Goal: Information Seeking & Learning: Find specific fact

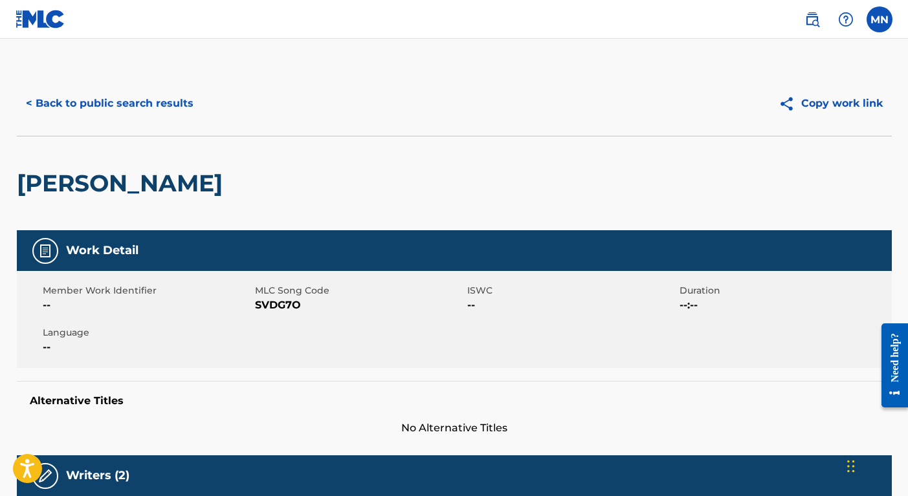
click at [107, 98] on button "< Back to public search results" at bounding box center [110, 103] width 186 height 32
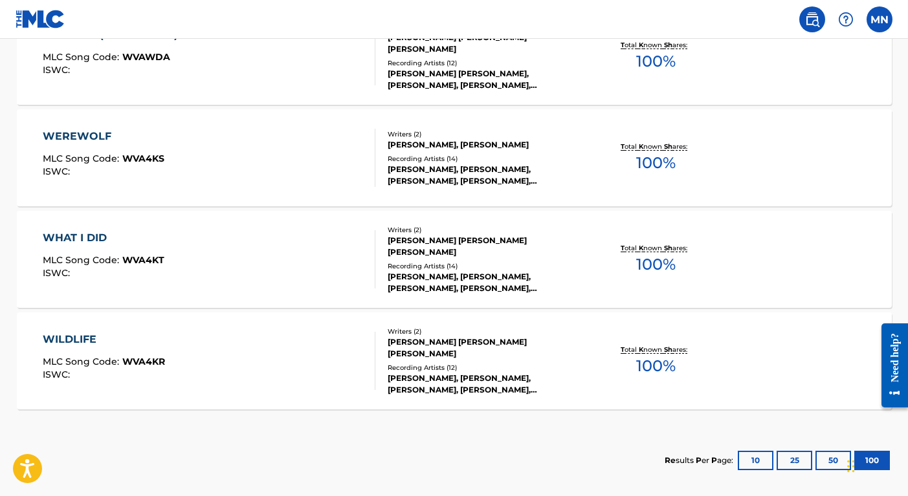
scroll to position [2253, 0]
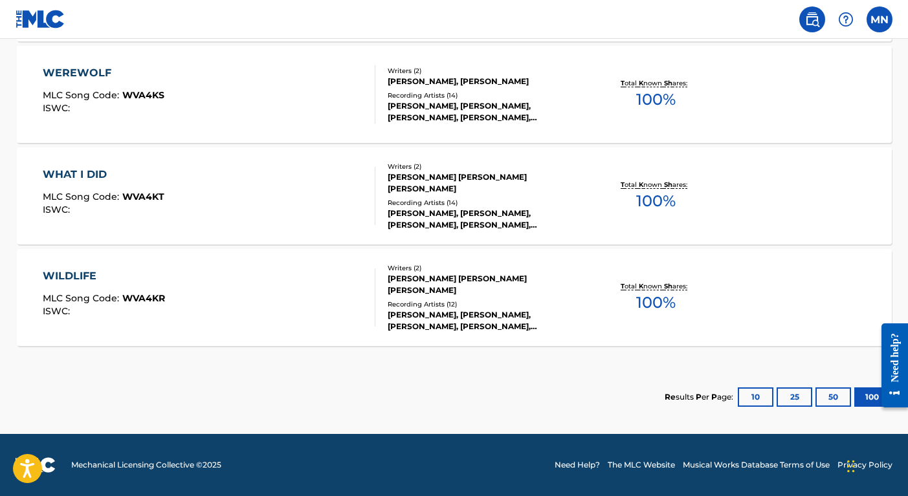
click at [441, 199] on div "Recording Artists ( 14 )" at bounding box center [485, 203] width 195 height 10
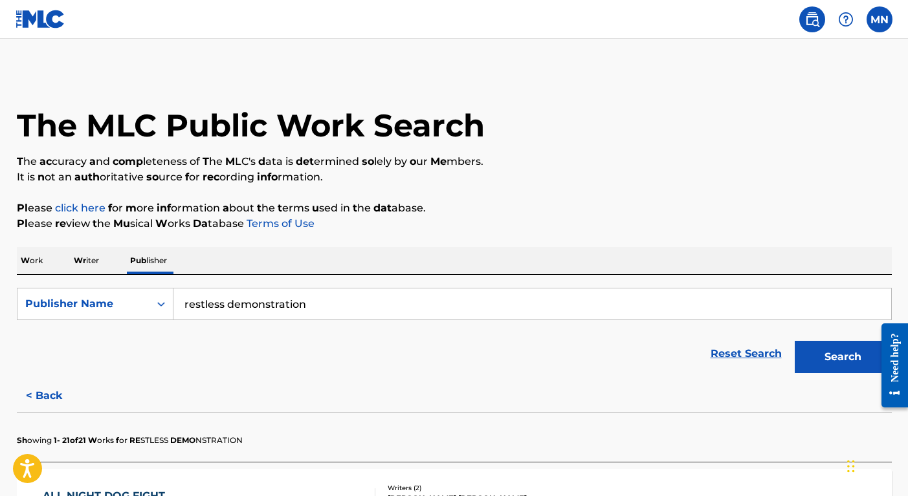
drag, startPoint x: 322, startPoint y: 310, endPoint x: 106, endPoint y: 285, distance: 217.7
click at [106, 285] on div "SearchWithCriteria01ea3f2f-d6c9-4bd7-93fc-68126fd0d288 Publisher Name restless …" at bounding box center [454, 327] width 875 height 105
type input "magic [PERSON_NAME]"
click at [795, 341] on button "Search" at bounding box center [843, 357] width 97 height 32
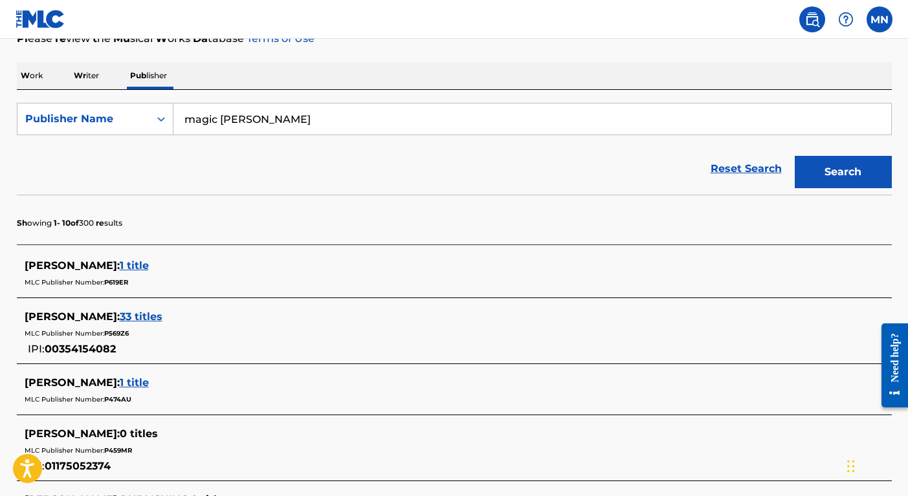
scroll to position [197, 0]
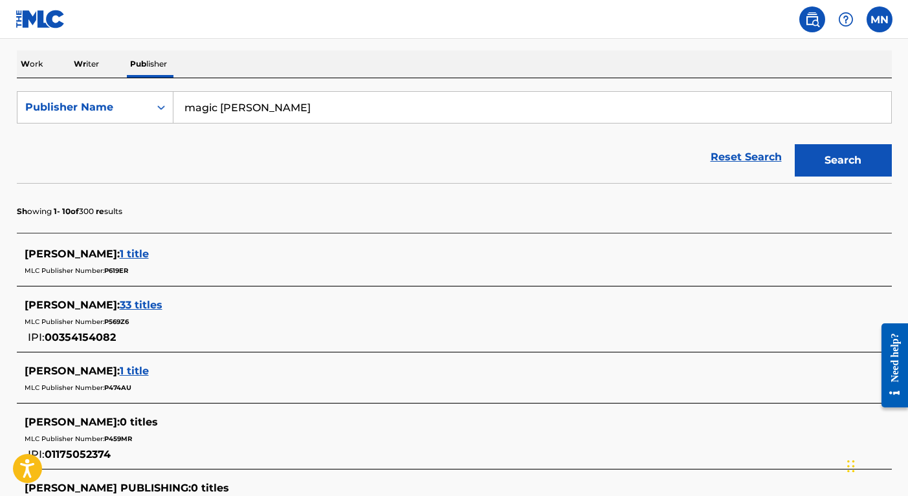
click at [39, 68] on p "W ork" at bounding box center [32, 63] width 30 height 27
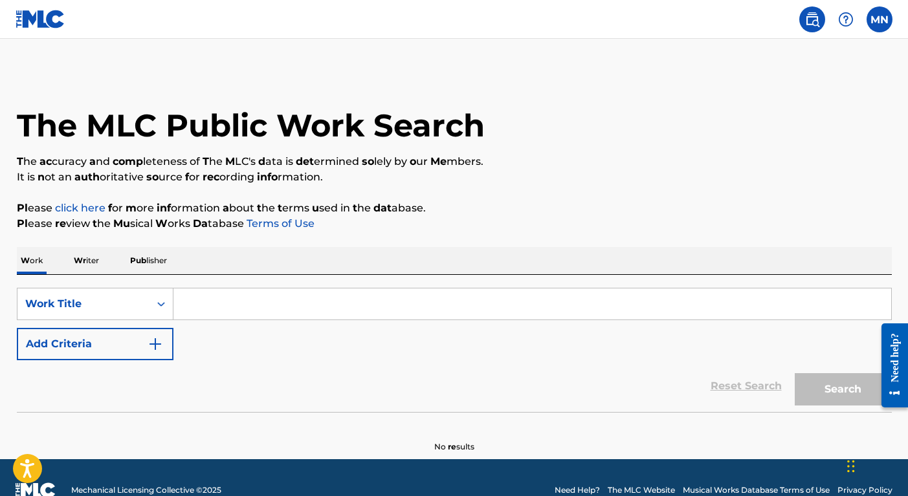
scroll to position [25, 0]
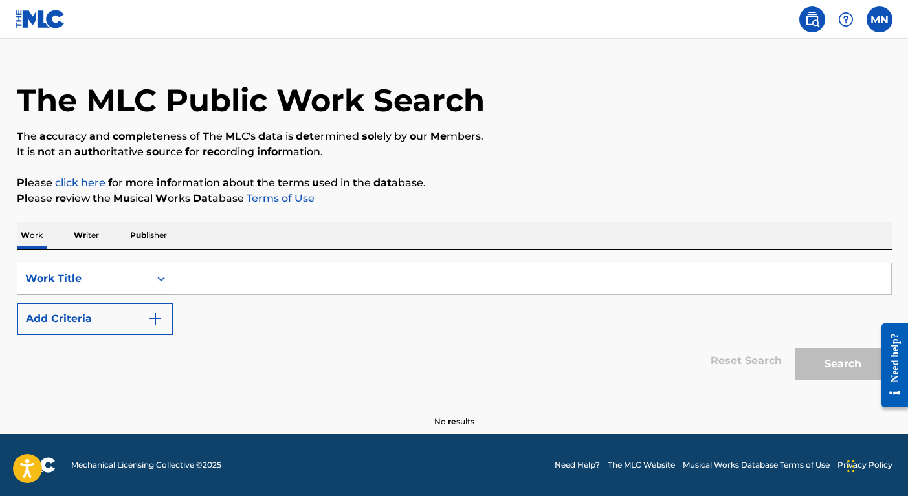
click at [150, 276] on div "Search Form" at bounding box center [161, 278] width 23 height 23
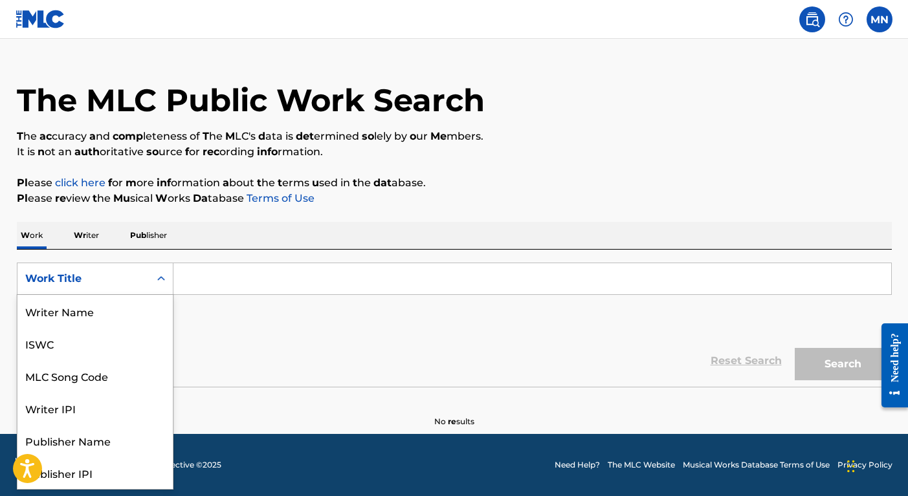
scroll to position [65, 0]
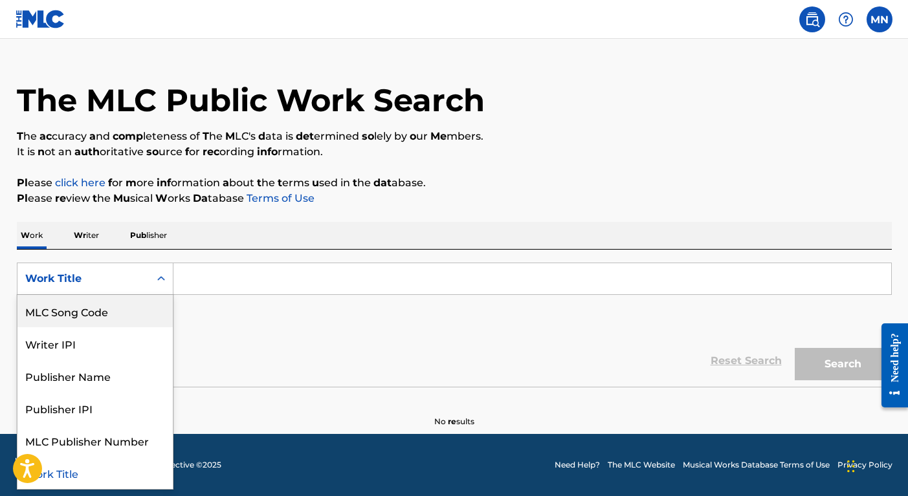
click at [82, 235] on span "Wr" at bounding box center [80, 235] width 12 height 10
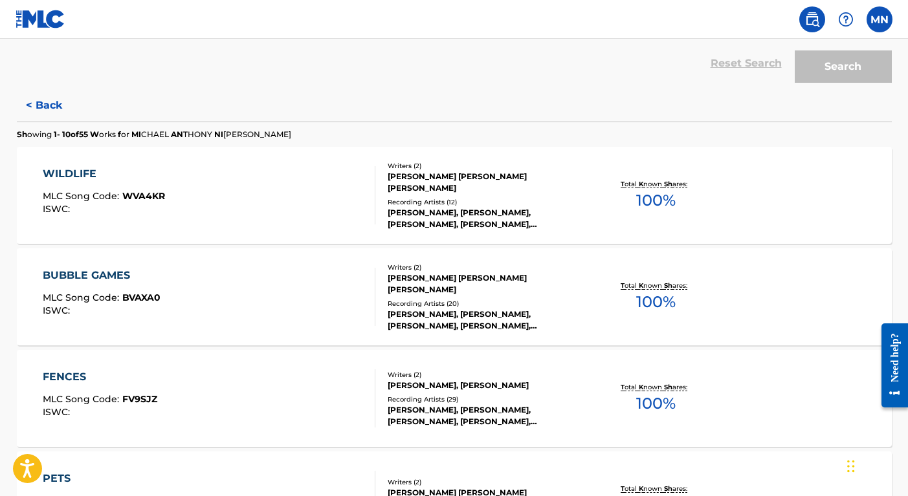
scroll to position [299, 0]
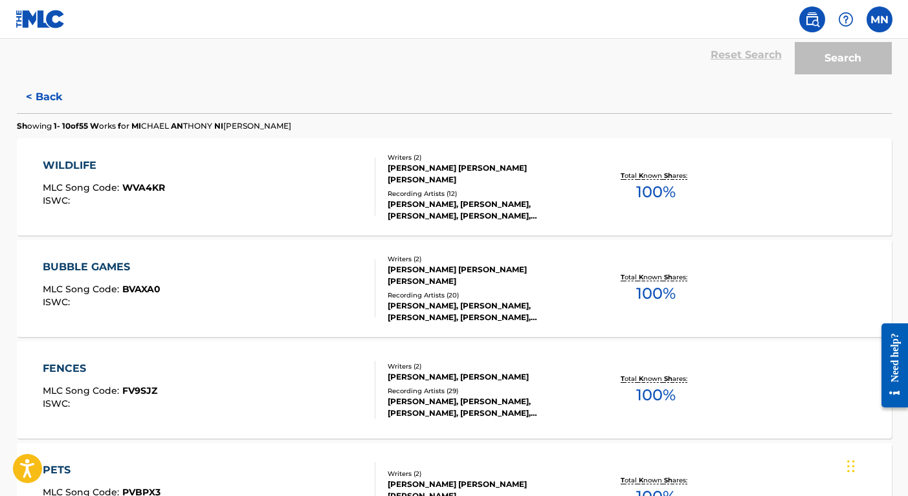
click at [194, 199] on div "WILDLIFE MLC Song Code : WVA4KR ISWC :" at bounding box center [209, 187] width 333 height 58
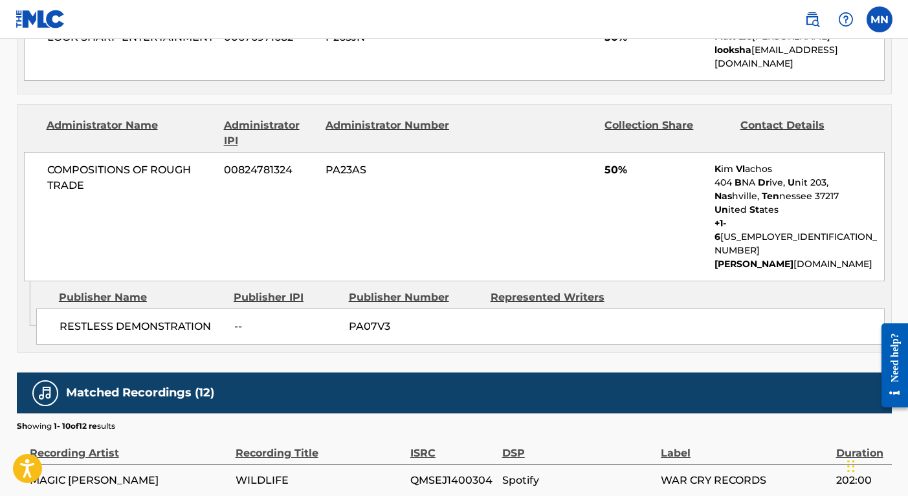
scroll to position [678, 0]
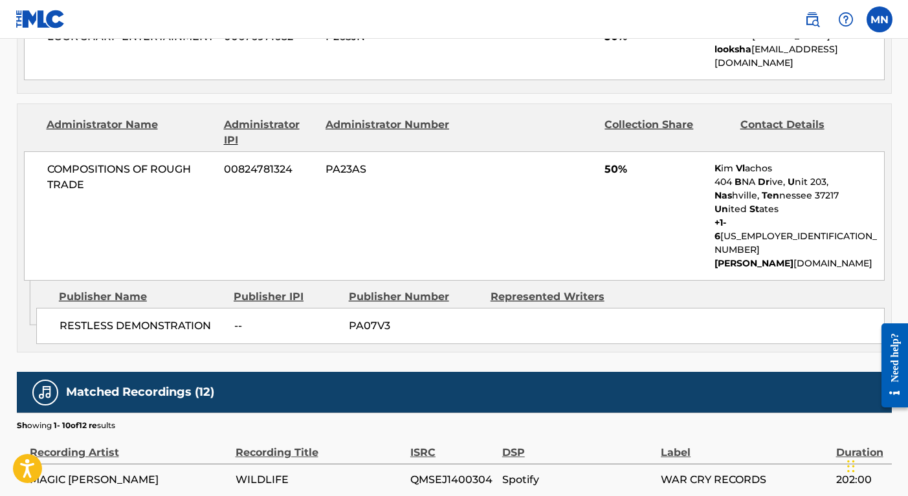
click at [543, 308] on div "RESTLESS DEMONSTRATION -- PA07V3" at bounding box center [460, 326] width 849 height 36
click at [545, 289] on div "Represented Writers" at bounding box center [557, 297] width 132 height 16
click at [418, 289] on div "Publisher Number" at bounding box center [415, 297] width 132 height 16
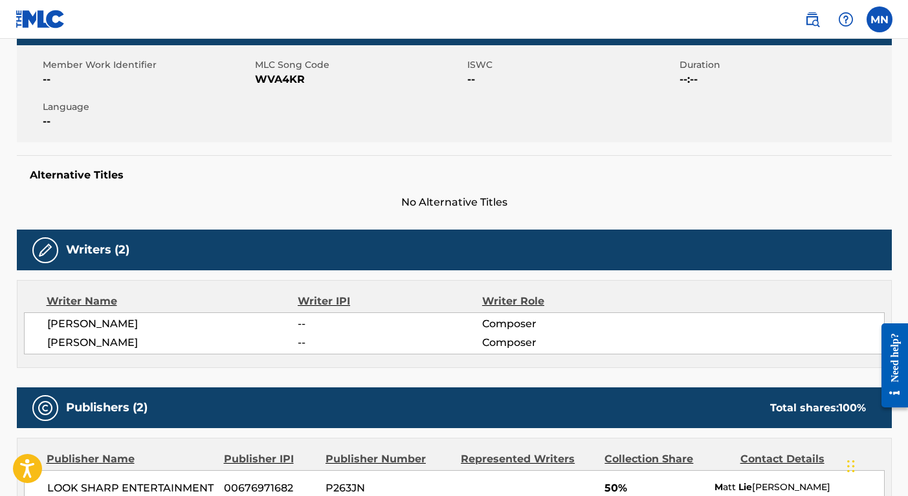
scroll to position [0, 0]
